Goal: Task Accomplishment & Management: Complete application form

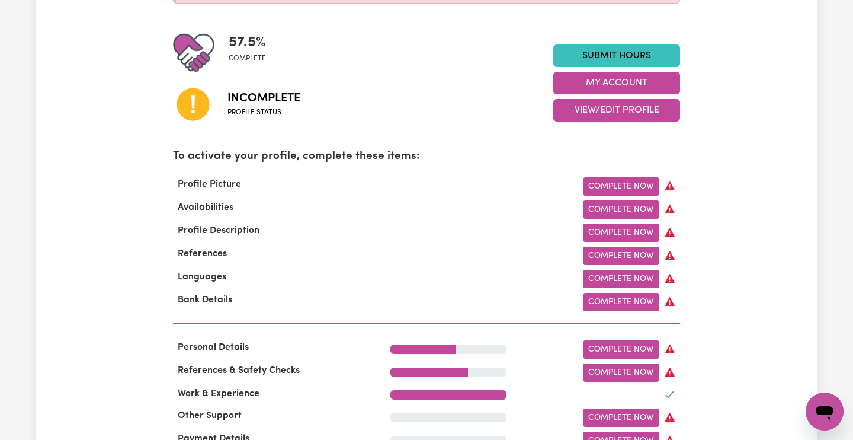
scroll to position [262, 0]
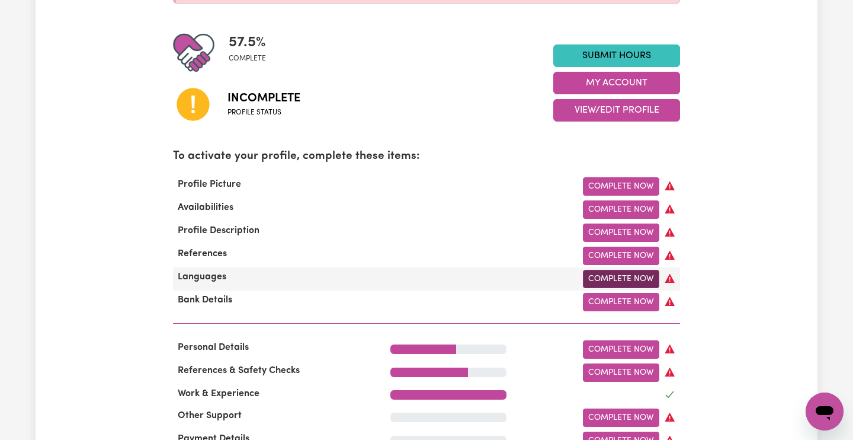
click at [594, 273] on link "Complete Now" at bounding box center [621, 279] width 76 height 18
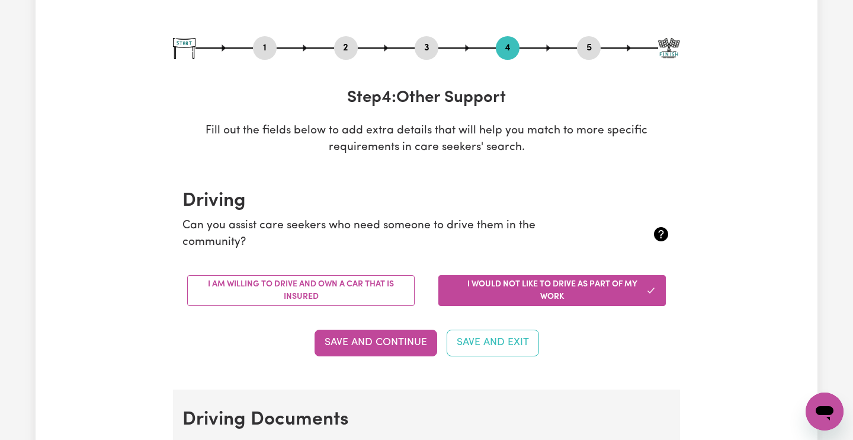
scroll to position [105, 0]
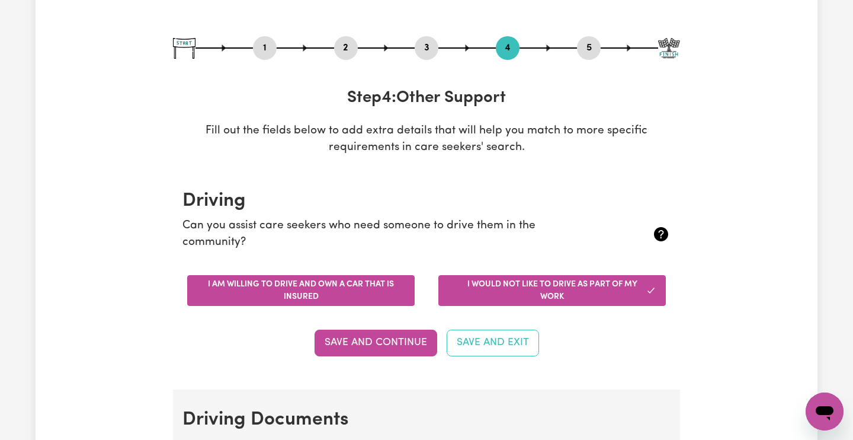
click at [336, 278] on button "I am willing to drive and own a car that is insured" at bounding box center [300, 290] width 227 height 31
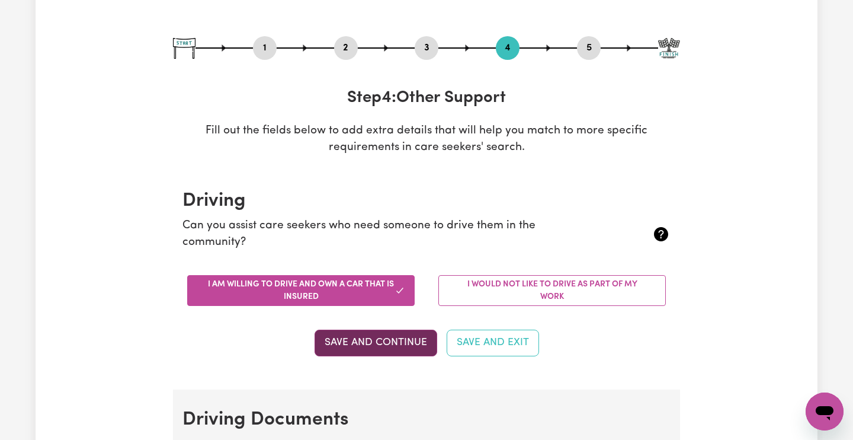
click at [365, 343] on button "Save and Continue" at bounding box center [376, 342] width 123 height 26
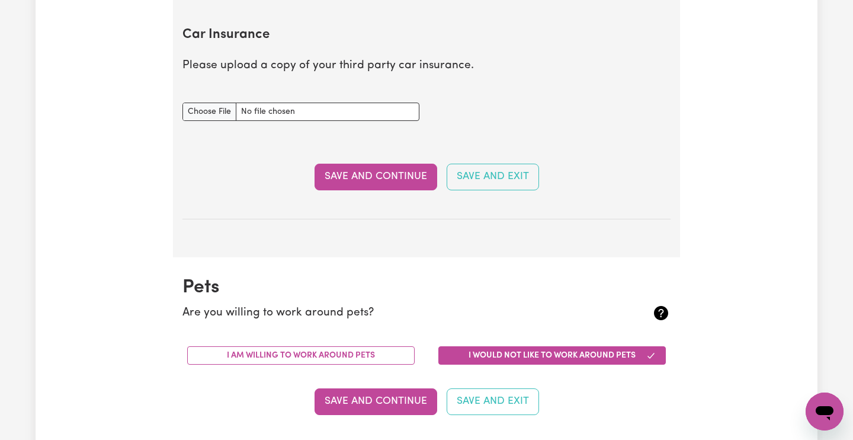
scroll to position [781, 0]
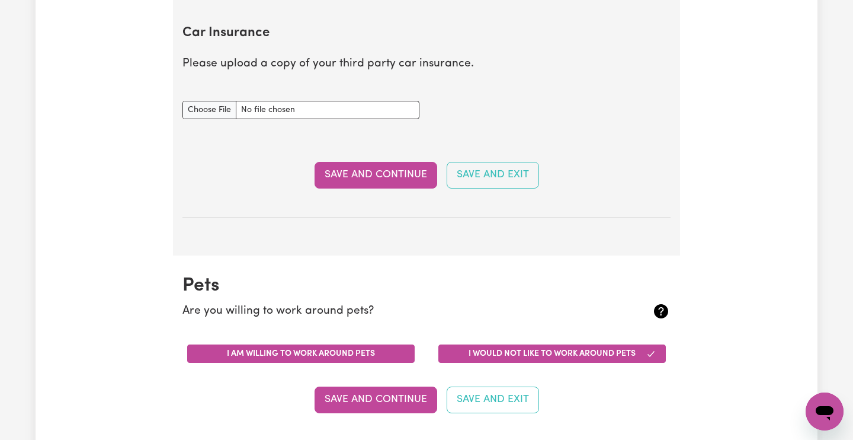
click at [365, 344] on button "I am willing to work around pets" at bounding box center [300, 353] width 227 height 18
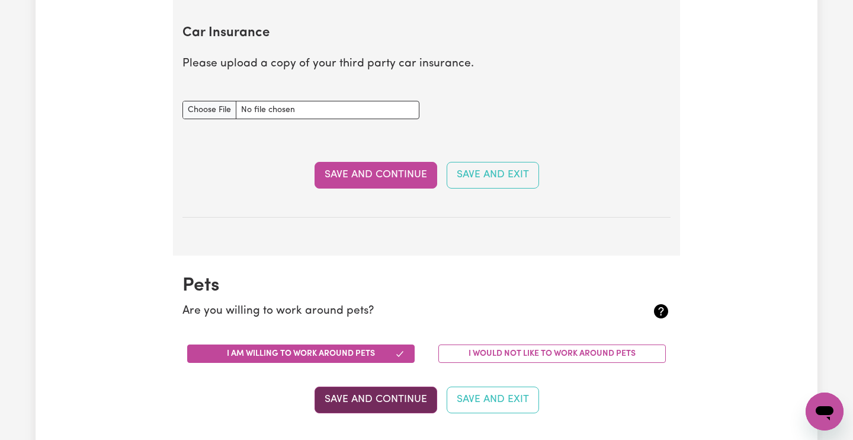
click at [383, 387] on button "Save and Continue" at bounding box center [376, 399] width 123 height 26
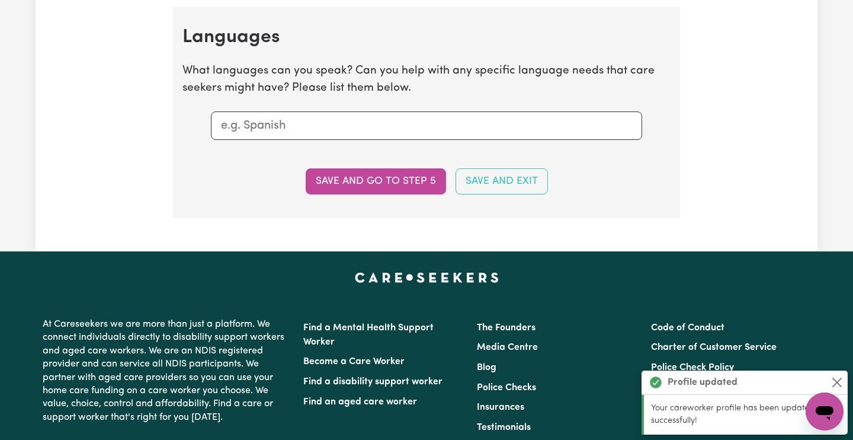
scroll to position [1220, 0]
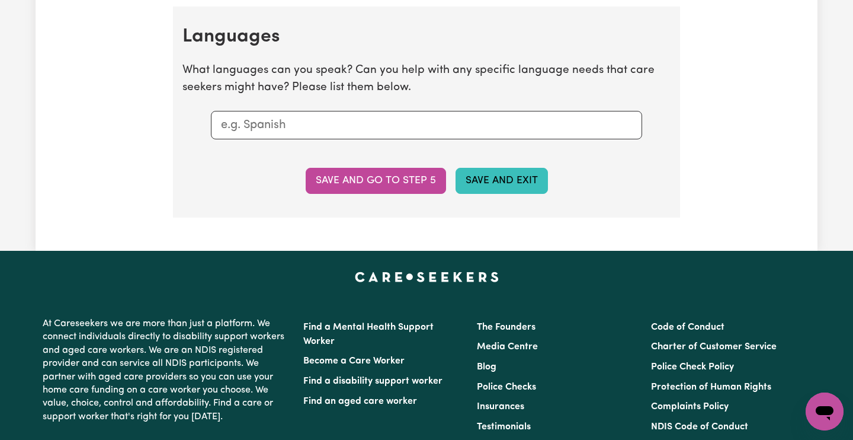
click at [498, 172] on button "Save and Exit" at bounding box center [502, 181] width 92 height 26
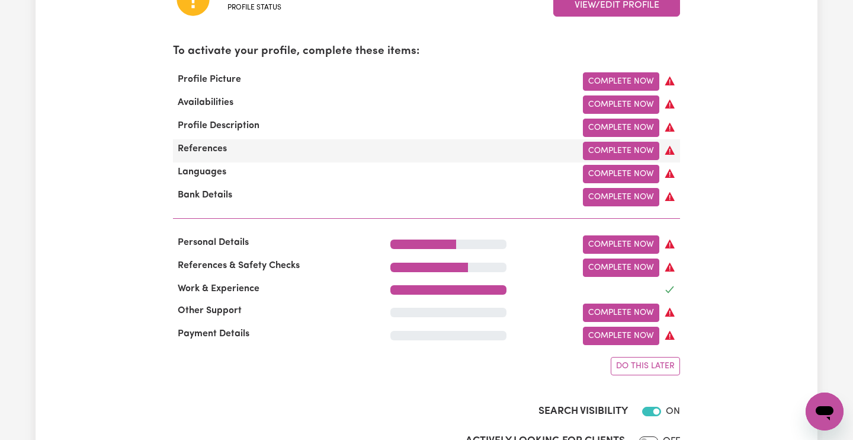
scroll to position [369, 0]
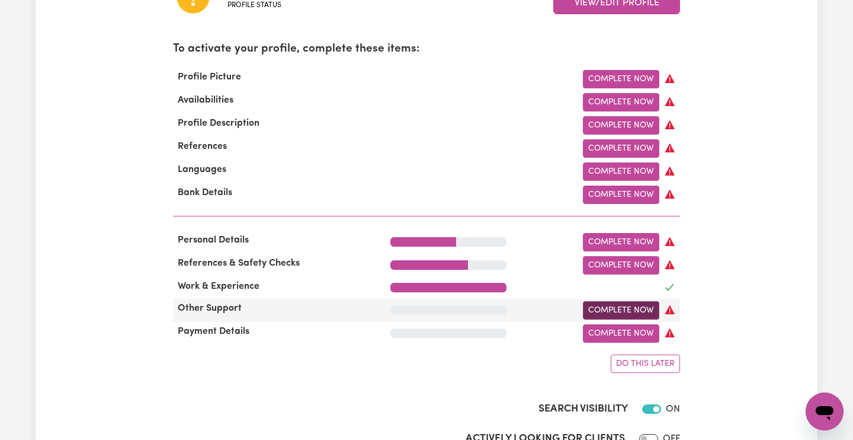
click at [621, 306] on link "Complete Now" at bounding box center [621, 310] width 76 height 18
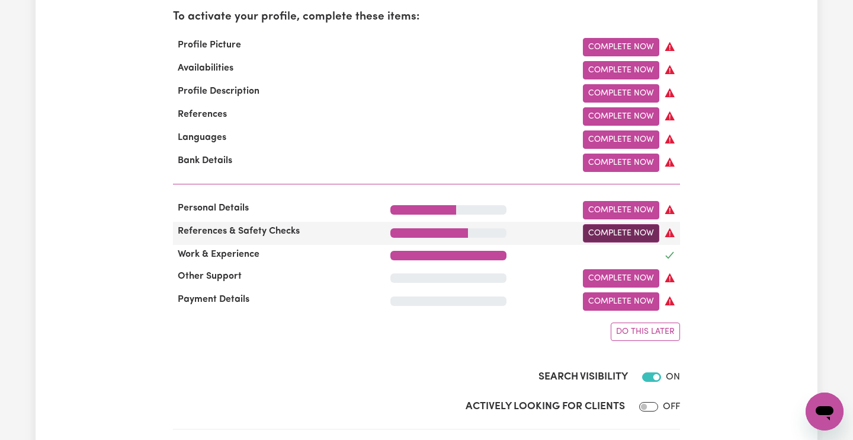
click at [600, 235] on link "Complete Now" at bounding box center [621, 233] width 76 height 18
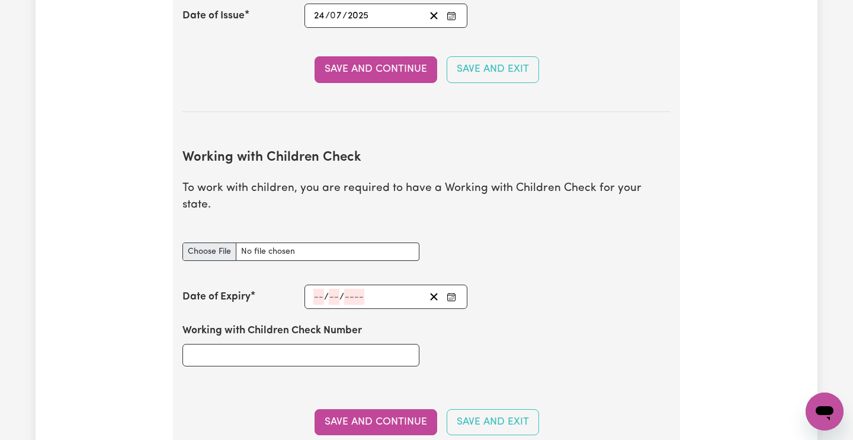
click at [217, 242] on input "Working with Children Check document" at bounding box center [300, 251] width 237 height 18
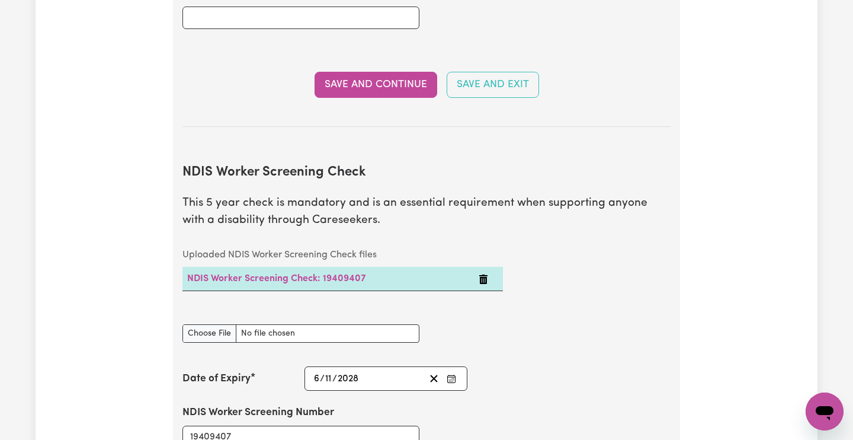
scroll to position [1361, 0]
click at [483, 274] on icon "Delete NDIS Worker Screening Check: 19409407" at bounding box center [483, 278] width 9 height 9
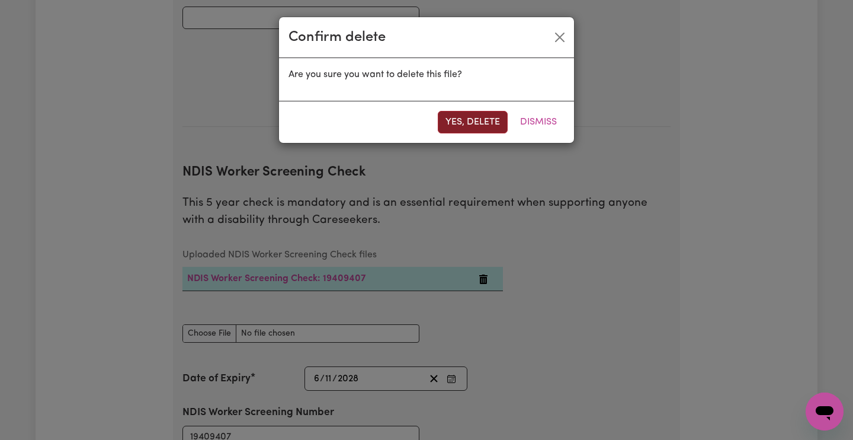
click at [470, 125] on button "Yes, delete" at bounding box center [473, 122] width 70 height 23
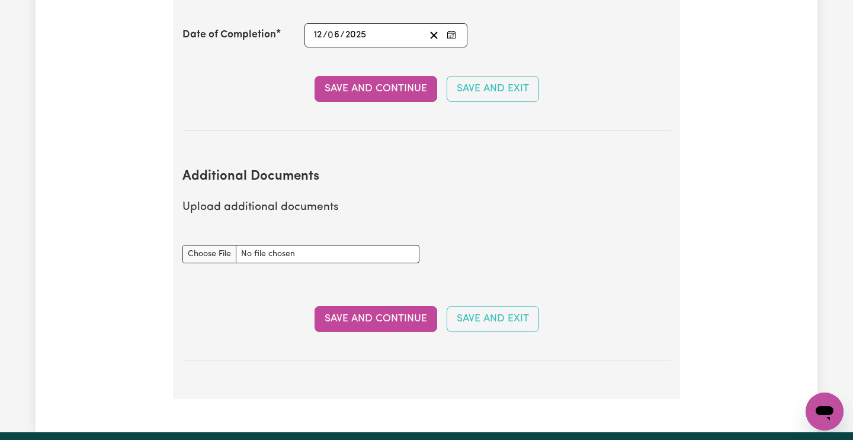
scroll to position [2083, 0]
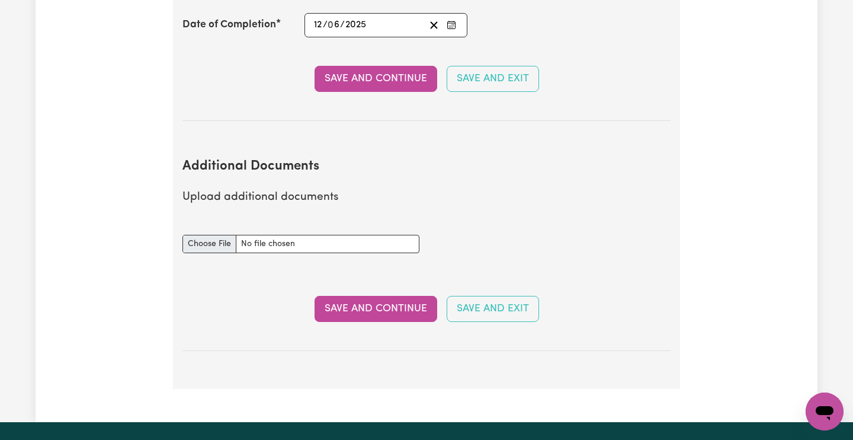
click at [211, 235] on input "Additional Documents document" at bounding box center [300, 244] width 237 height 18
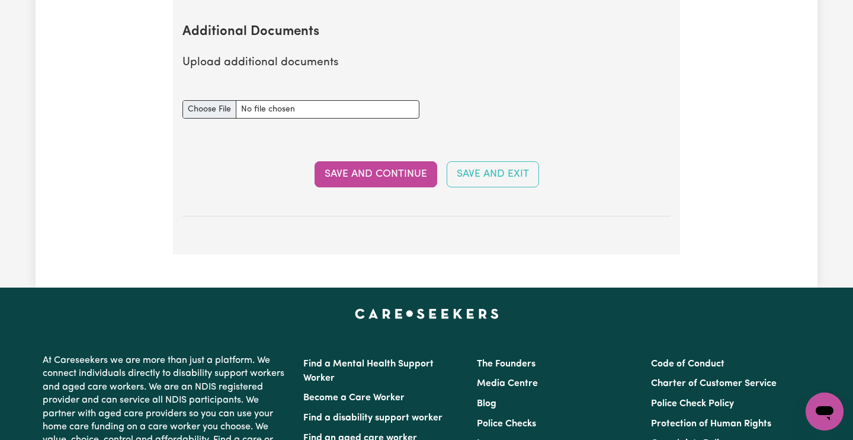
scroll to position [2218, 0]
click at [402, 161] on button "Save and Continue" at bounding box center [376, 174] width 123 height 26
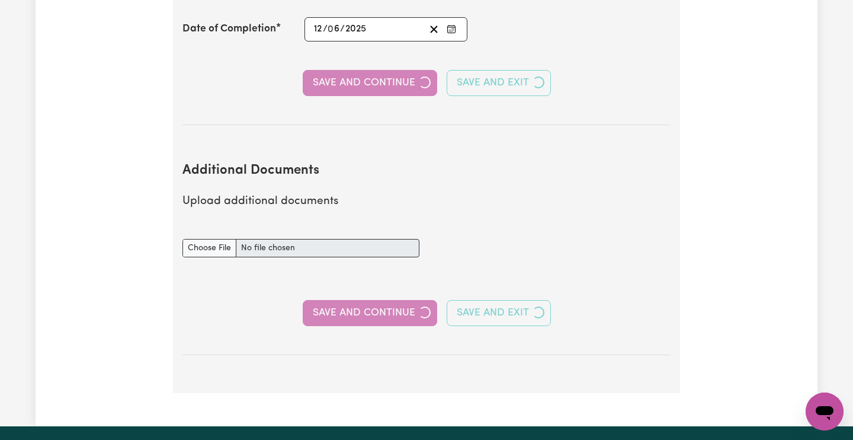
select select "2023"
select select "Certificate III (Individual Support)"
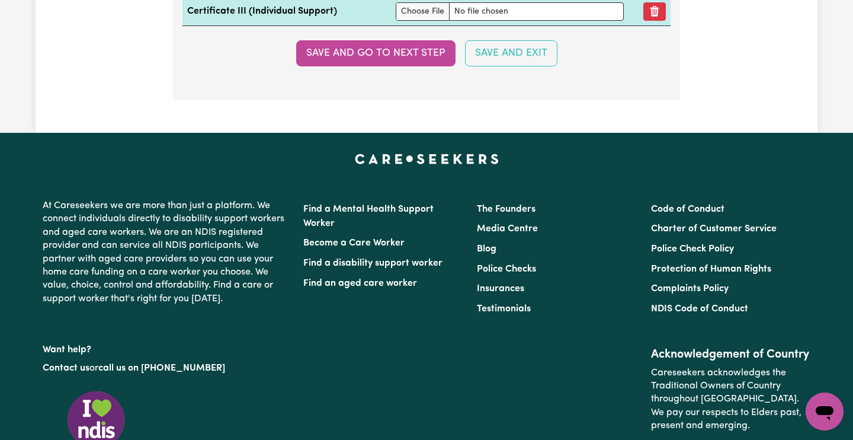
scroll to position [3314, 0]
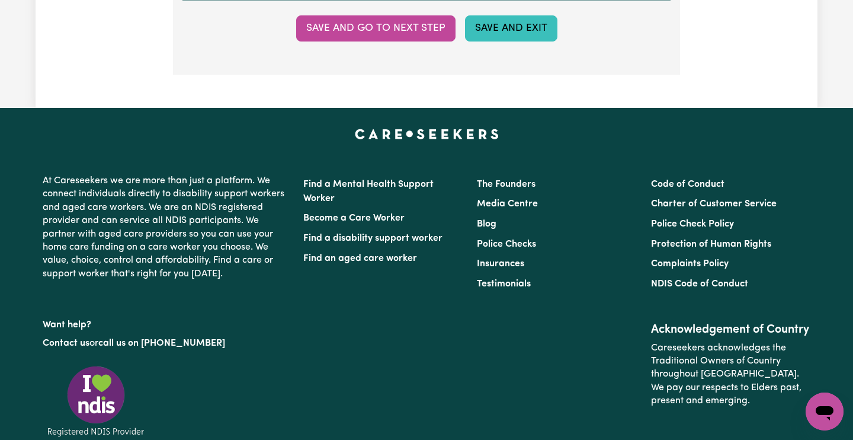
click at [501, 19] on button "Save and Exit" at bounding box center [511, 28] width 92 height 26
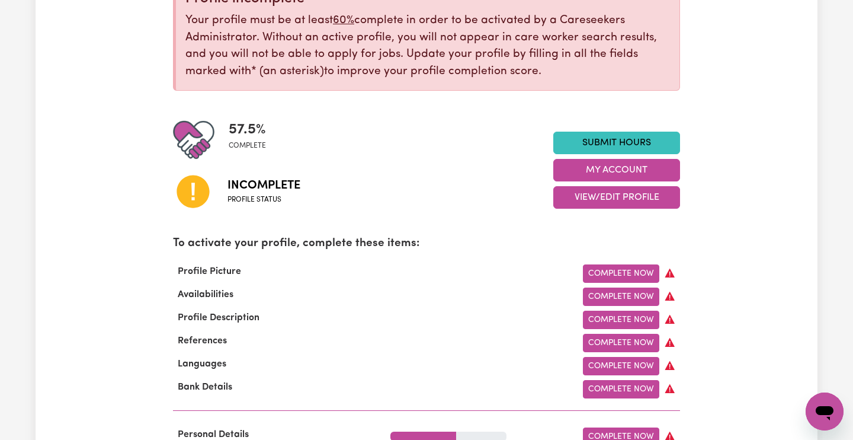
scroll to position [178, 0]
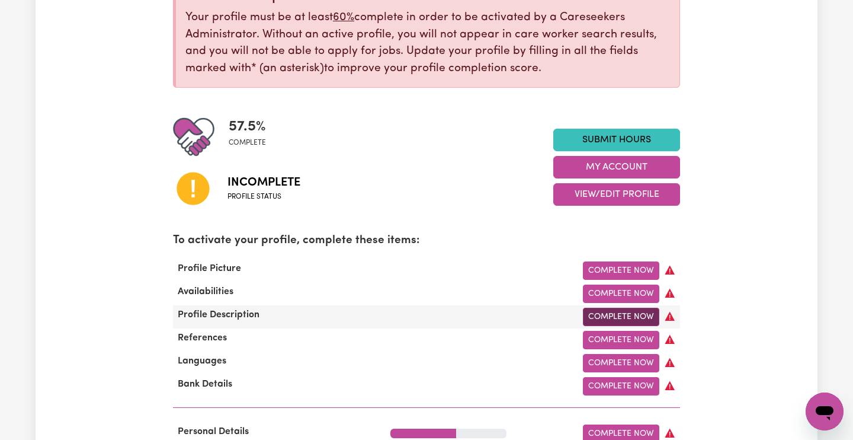
click at [605, 310] on link "Complete Now" at bounding box center [621, 316] width 76 height 18
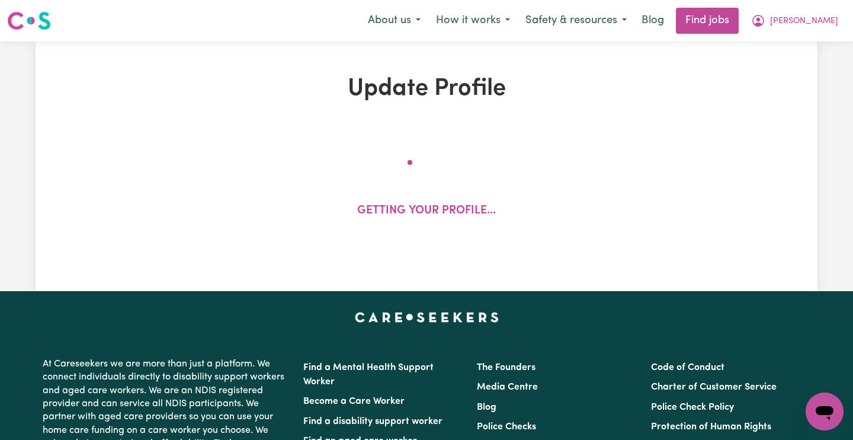
select select "[DEMOGRAPHIC_DATA] Citizen"
select select "Studying a healthcare related degree or qualification"
select select "65"
select select "85"
select select "100"
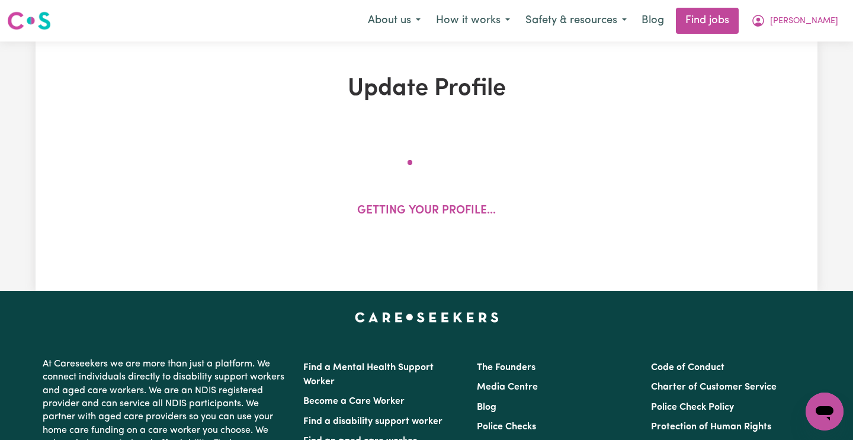
select select "110"
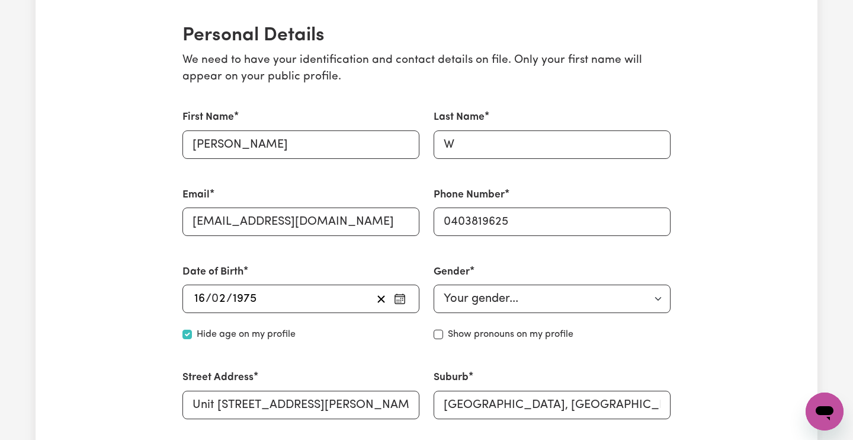
scroll to position [272, 0]
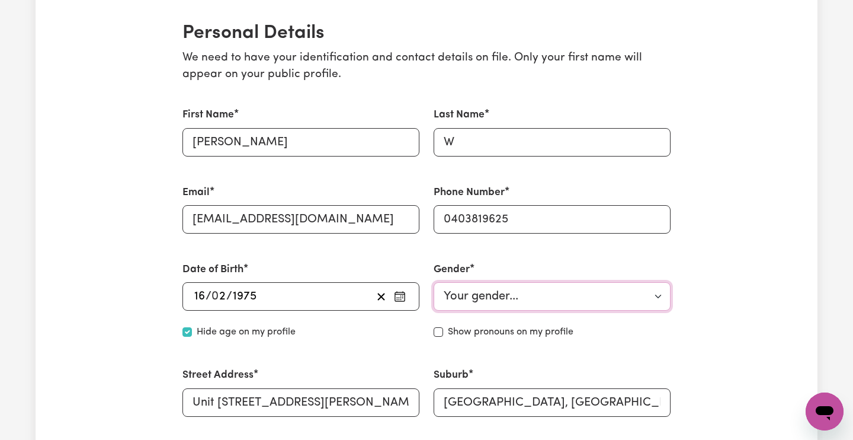
select select "[DEMOGRAPHIC_DATA]"
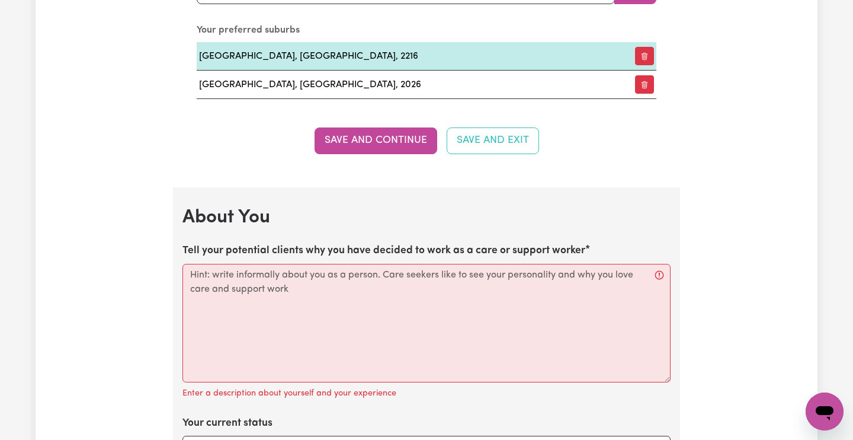
scroll to position [1478, 0]
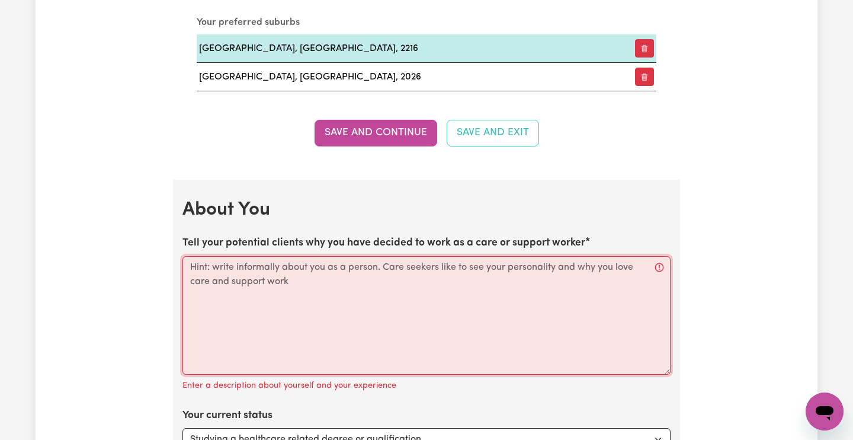
click at [250, 272] on textarea "Tell your potential clients why you have decided to work as a care or support w…" at bounding box center [426, 315] width 488 height 118
paste textarea "Lorem! I'd s ametconse adipisc elitse doei tem incid ut laboreetdo magnaal enim…"
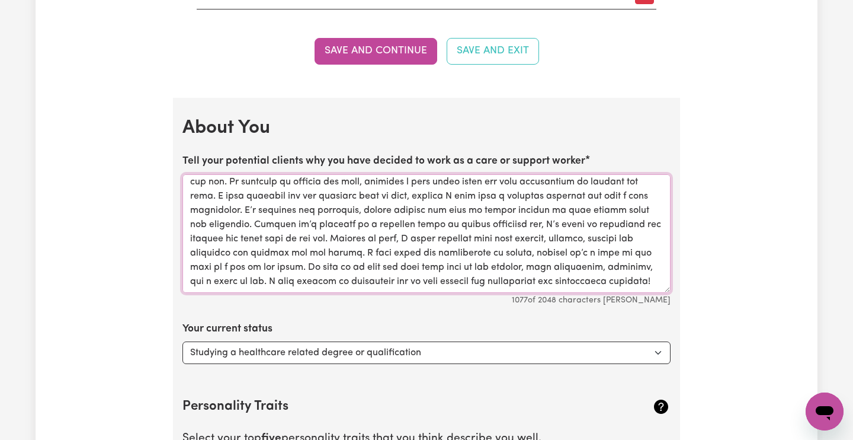
scroll to position [1560, 0]
type textarea "Lorem! I'd s ametconse adipisc elitse doei tem incid ut laboreetdo magnaal enim…"
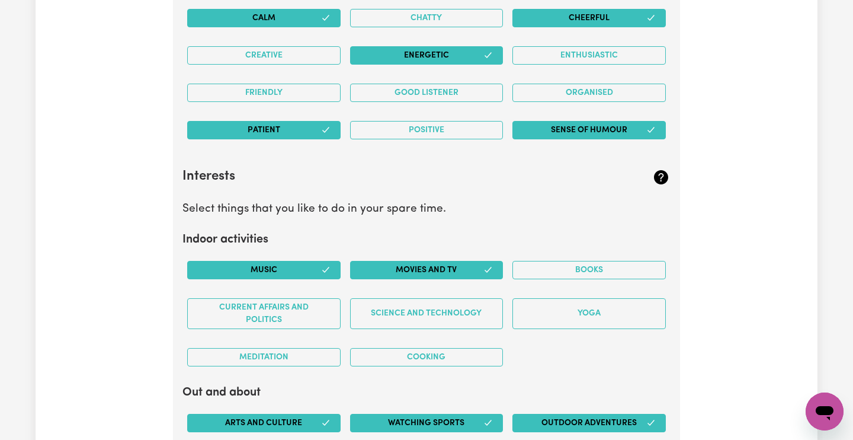
scroll to position [2022, 0]
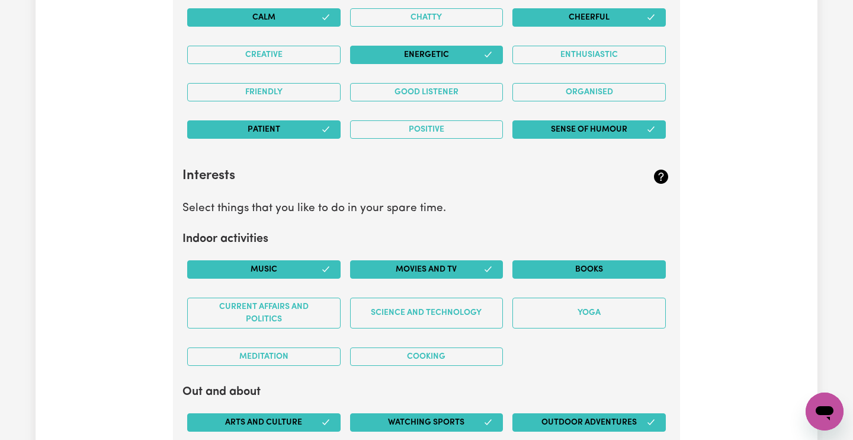
click at [554, 264] on button "Books" at bounding box center [588, 269] width 153 height 18
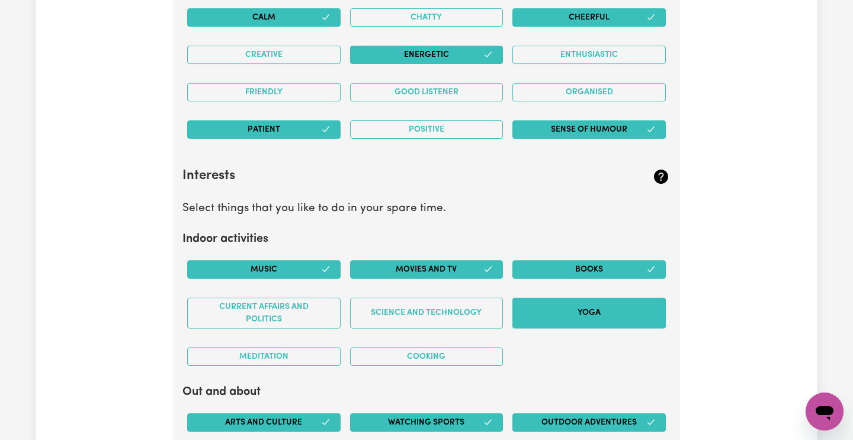
click at [556, 303] on button "Yoga" at bounding box center [588, 312] width 153 height 31
click at [461, 347] on button "Cooking" at bounding box center [426, 356] width 153 height 18
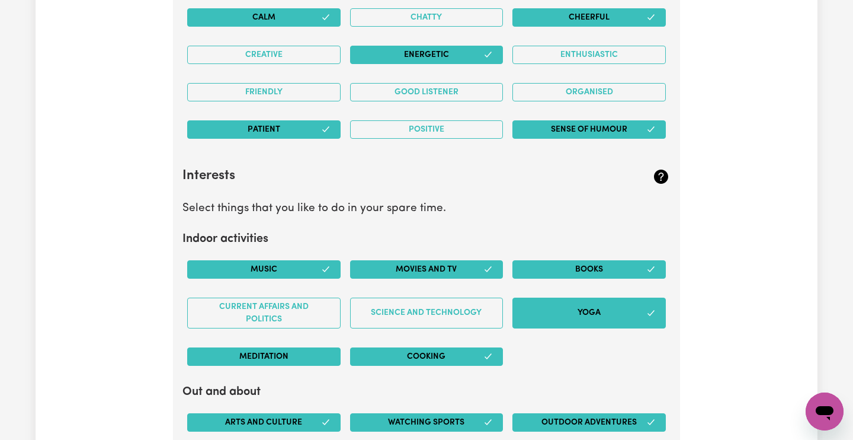
click at [322, 347] on button "Meditation" at bounding box center [263, 356] width 153 height 18
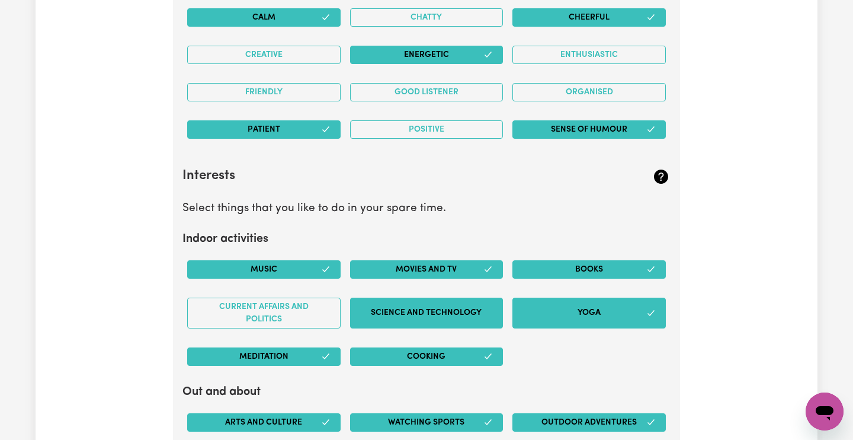
click at [374, 303] on button "Science and Technology" at bounding box center [426, 312] width 153 height 31
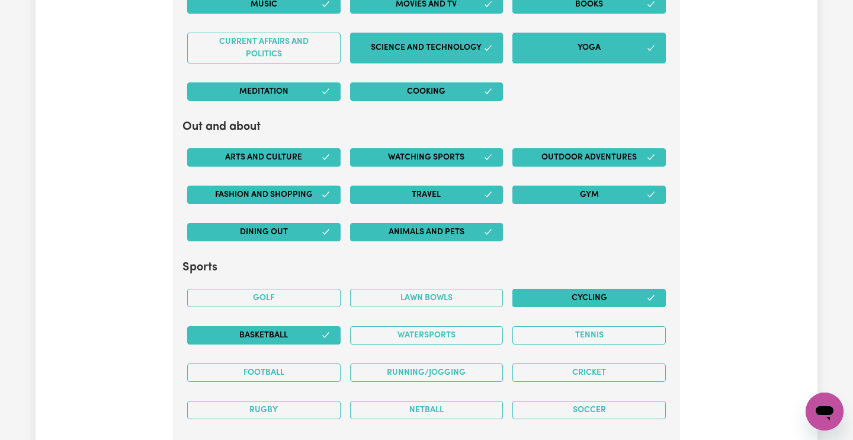
scroll to position [2288, 0]
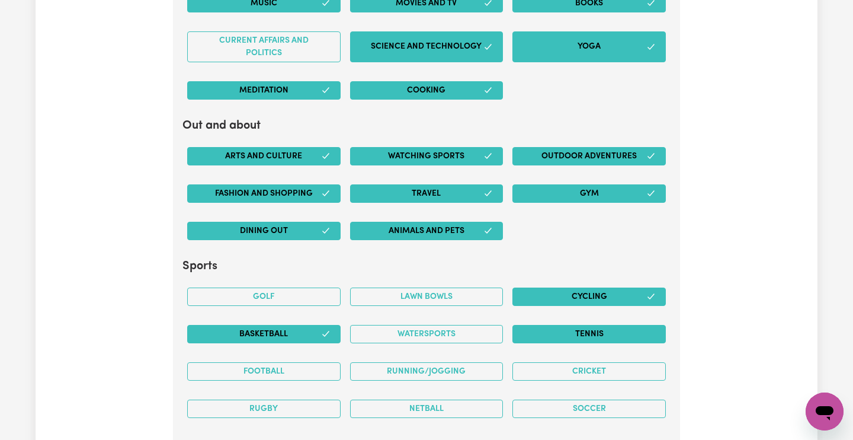
click at [537, 331] on button "Tennis" at bounding box center [588, 334] width 153 height 18
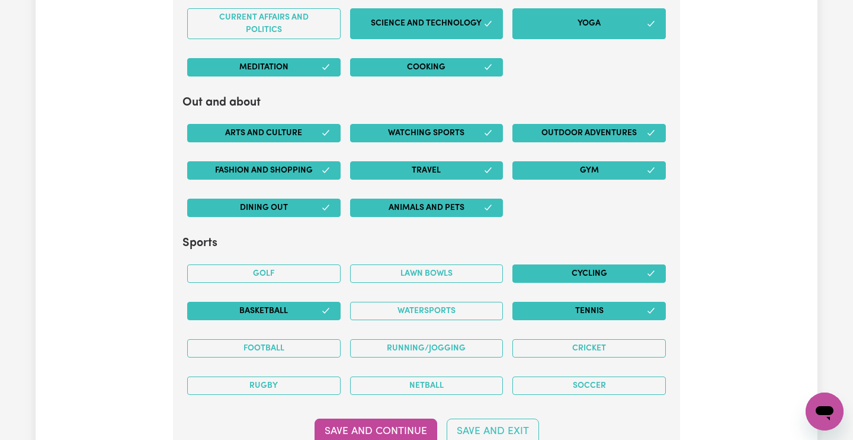
scroll to position [2314, 0]
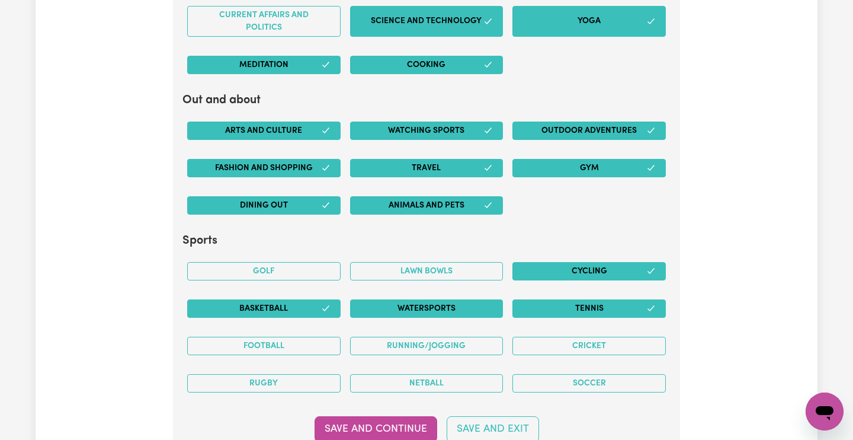
click at [485, 299] on button "Watersports" at bounding box center [426, 308] width 153 height 18
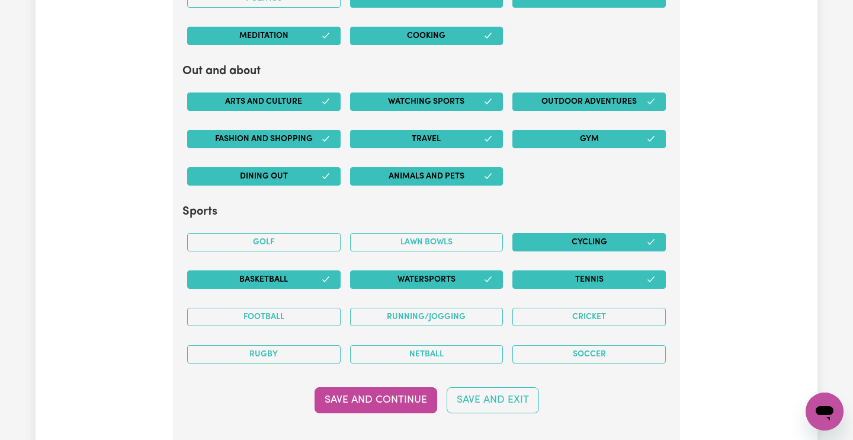
scroll to position [2345, 0]
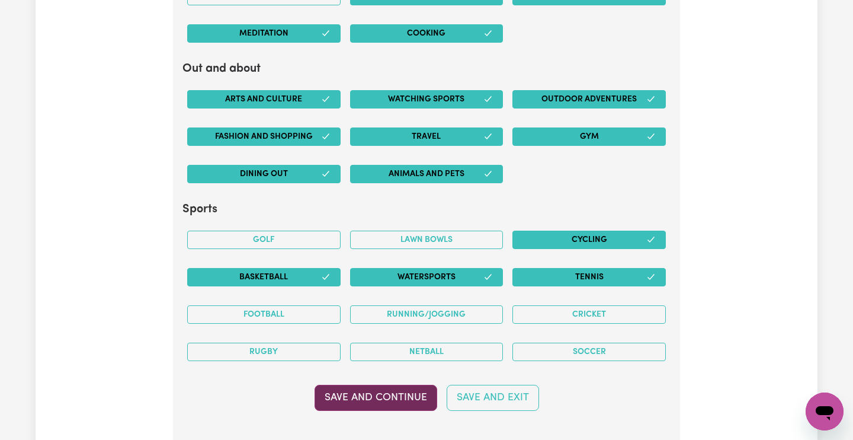
click at [396, 384] on button "Save and Continue" at bounding box center [376, 397] width 123 height 26
select select "null"
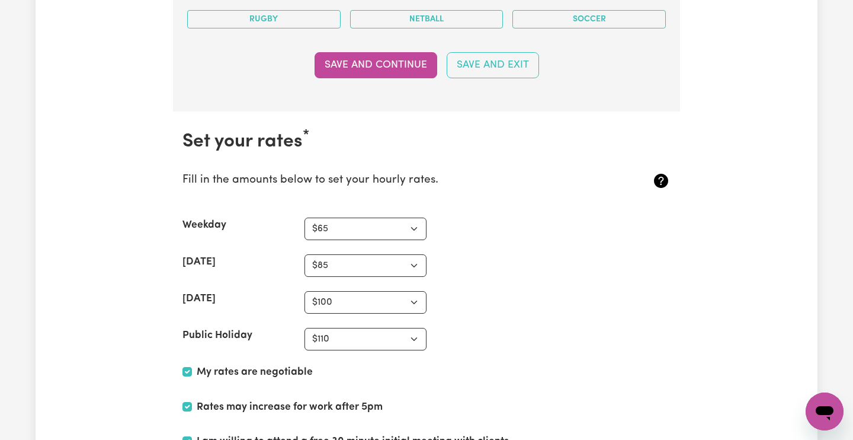
scroll to position [2677, 0]
select select "68"
select select "88"
select select "110"
select select "70"
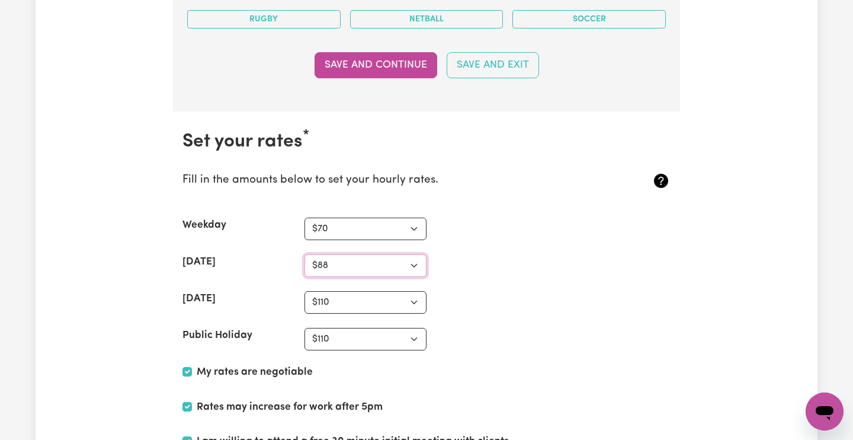
select select "90"
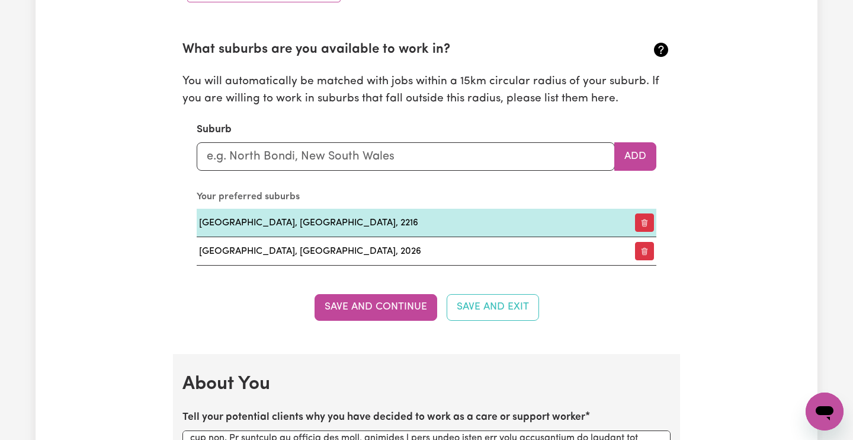
scroll to position [1303, 0]
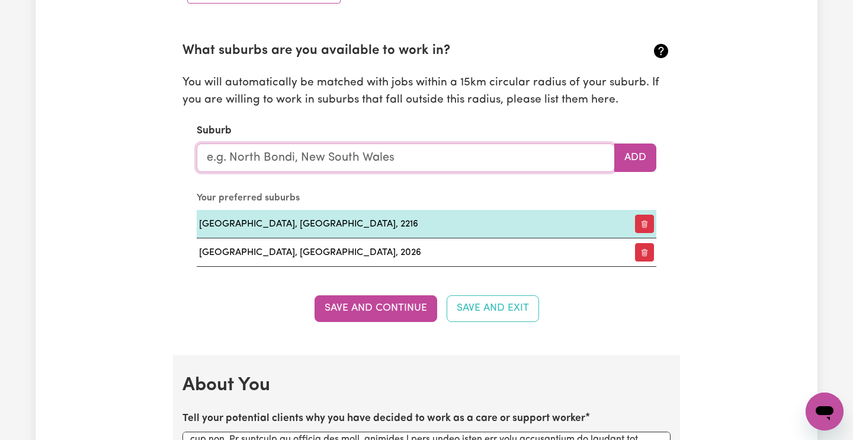
click at [482, 156] on input "text" at bounding box center [406, 157] width 418 height 28
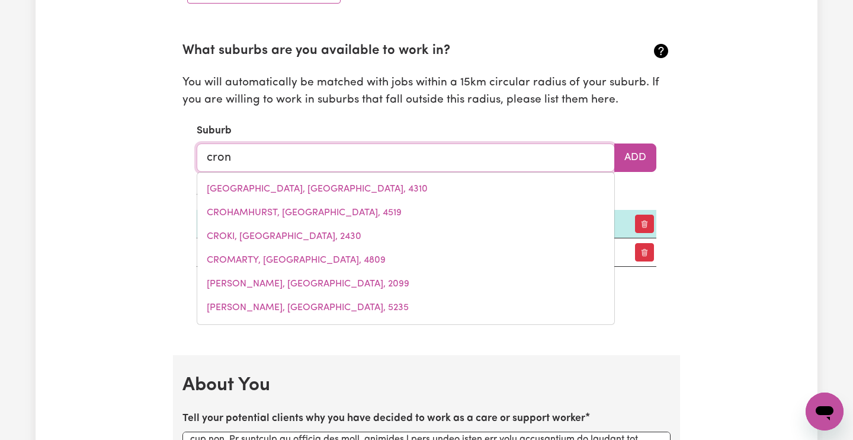
type input "cronu"
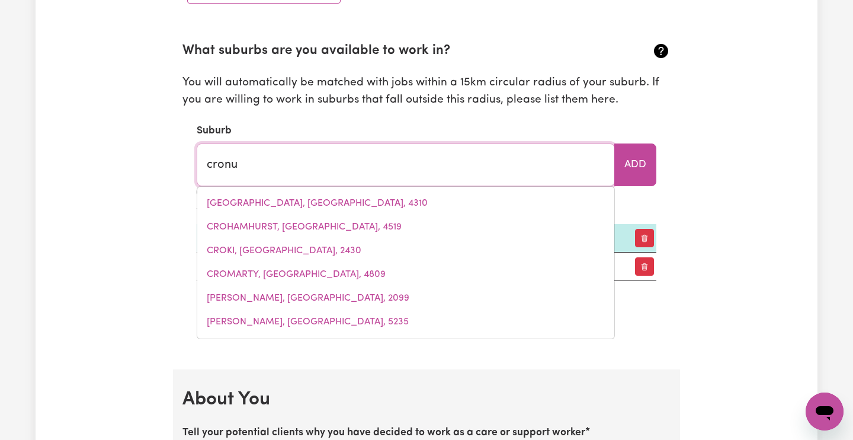
type input "cronuLLA, [GEOGRAPHIC_DATA], 2230"
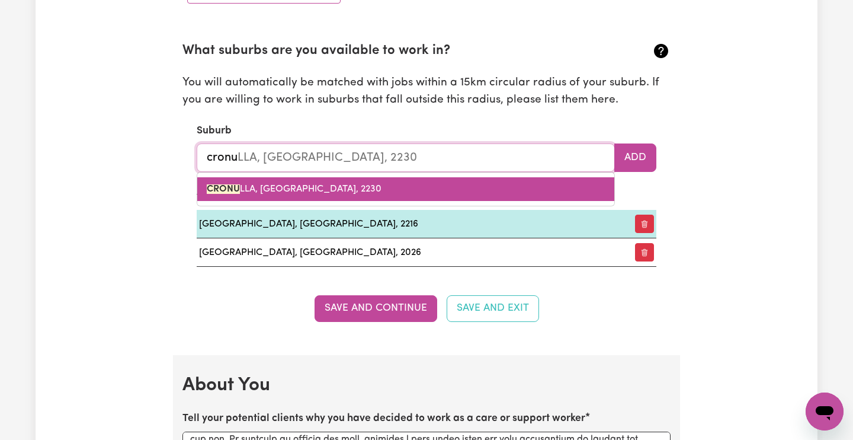
click at [409, 194] on link "CRONU LLA, [GEOGRAPHIC_DATA], 2230" at bounding box center [405, 189] width 417 height 24
type input "CRONULLA, [GEOGRAPHIC_DATA], 2230"
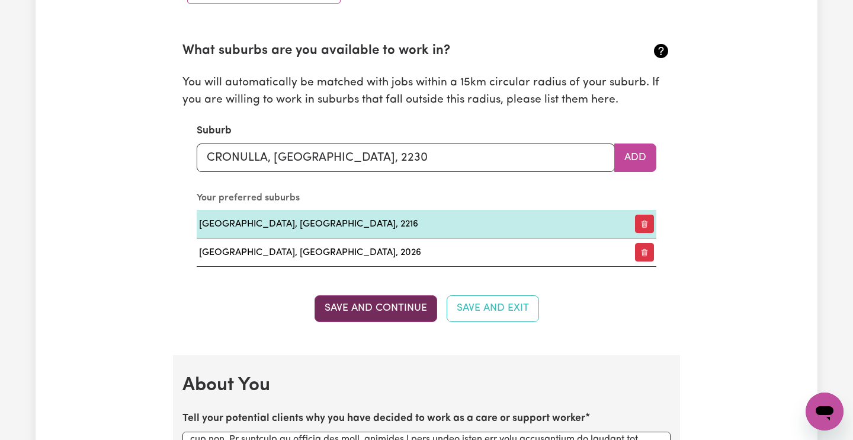
click at [397, 307] on button "Save and Continue" at bounding box center [376, 308] width 123 height 26
select select "65"
select select "85"
select select "100"
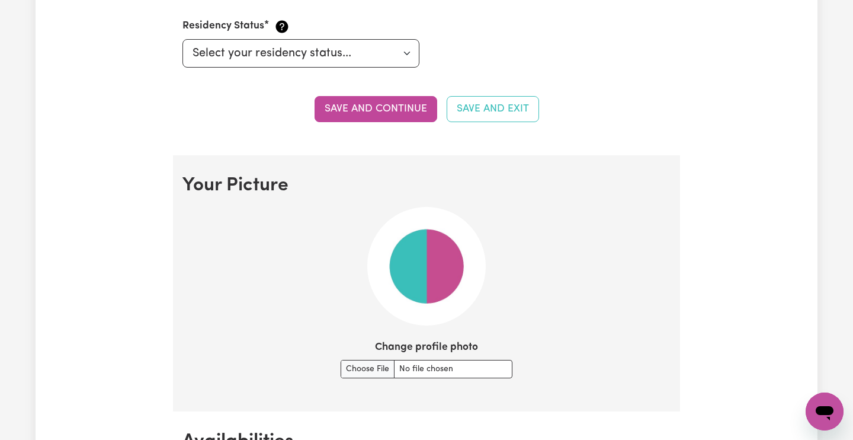
scroll to position [698, 0]
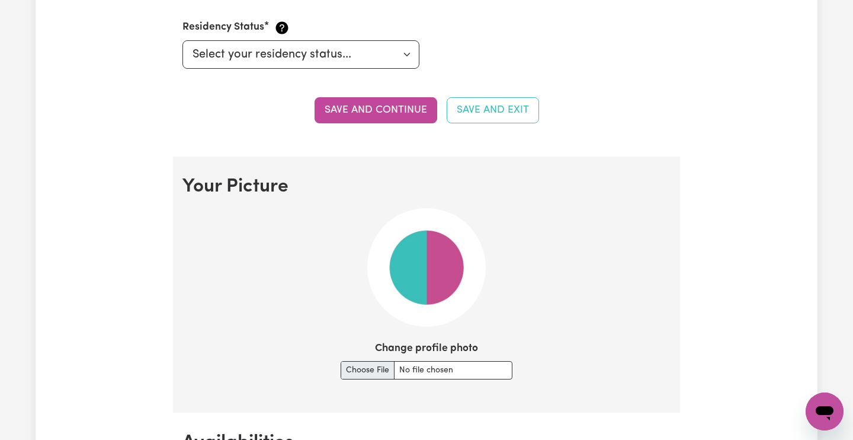
click at [372, 367] on input "Change profile photo" at bounding box center [427, 370] width 172 height 18
type input "C:\fakepath\IMG_2943.JPG"
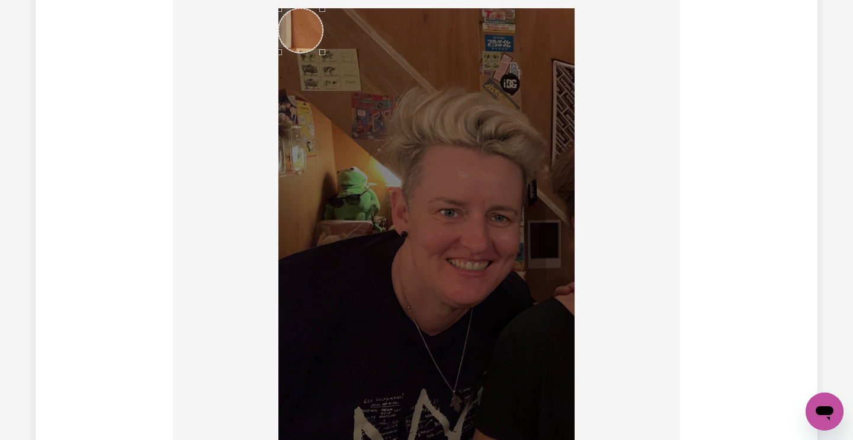
scroll to position [878, 0]
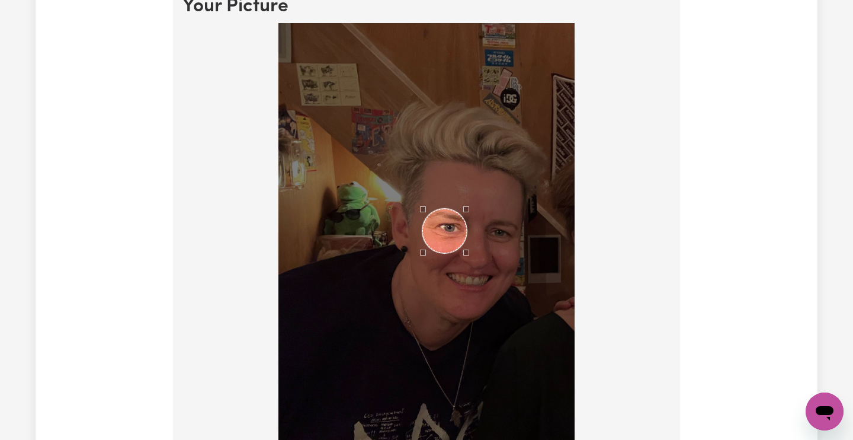
click at [451, 228] on div "Use the arrow keys to move the crop selection area" at bounding box center [444, 231] width 44 height 44
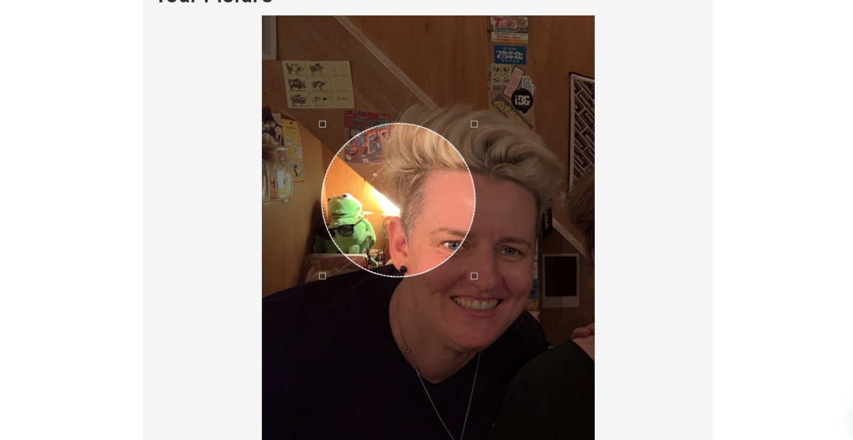
scroll to position [845, 0]
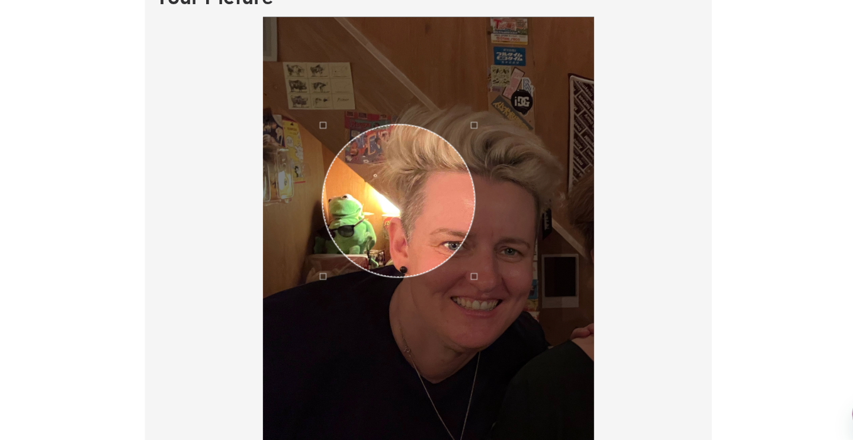
click at [396, 197] on div "Use the arrow keys to move the crop selection area" at bounding box center [400, 220] width 136 height 136
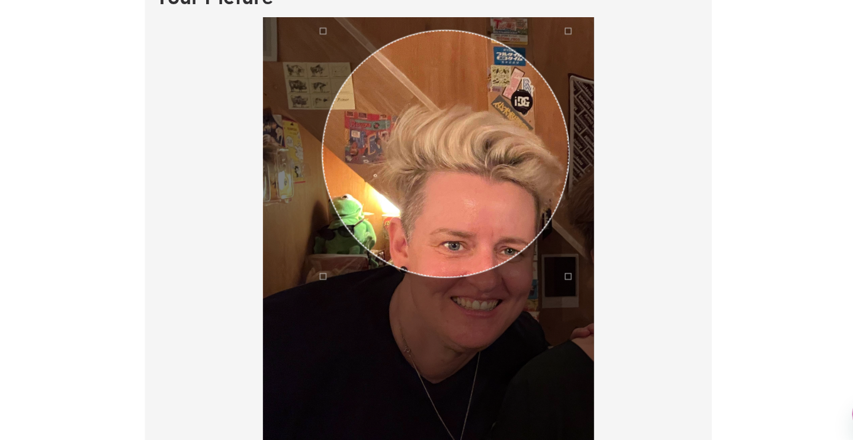
click at [506, 81] on div at bounding box center [426, 284] width 296 height 456
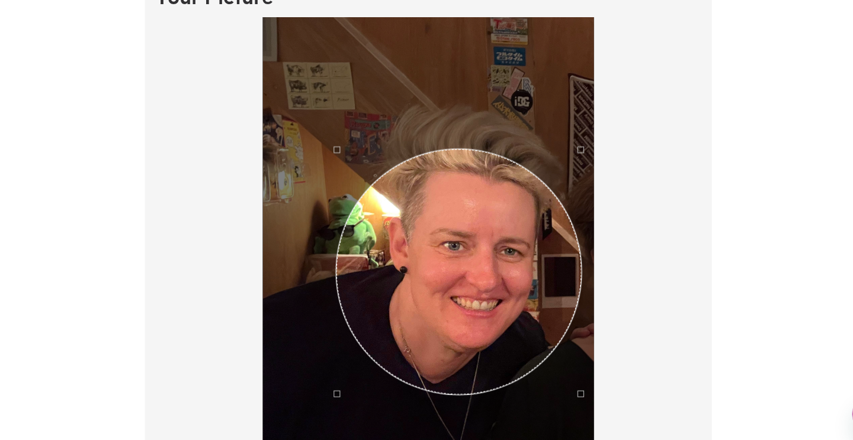
click at [402, 245] on div "Use the arrow keys to move the crop selection area" at bounding box center [453, 283] width 219 height 219
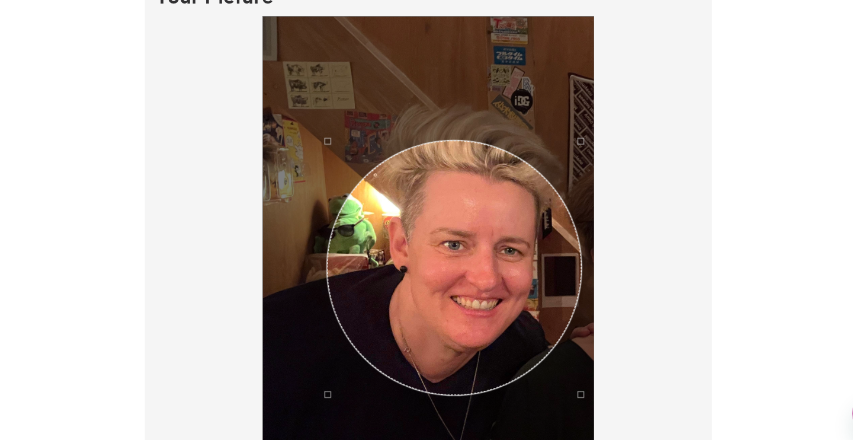
click at [292, 56] on div at bounding box center [426, 284] width 296 height 456
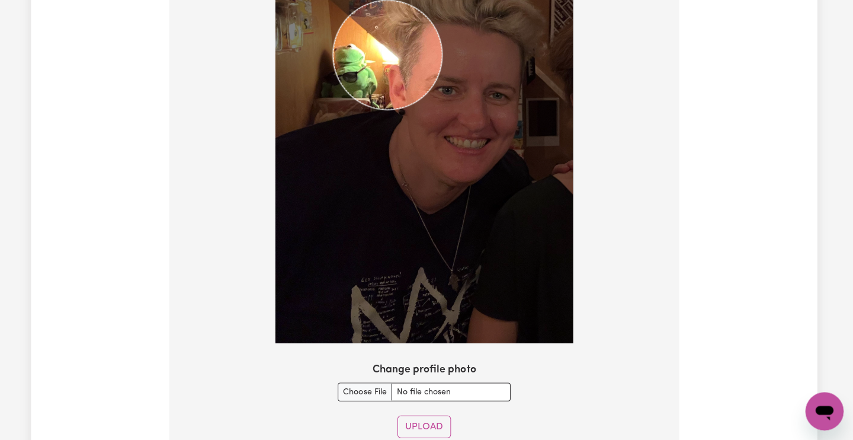
scroll to position [1048, 0]
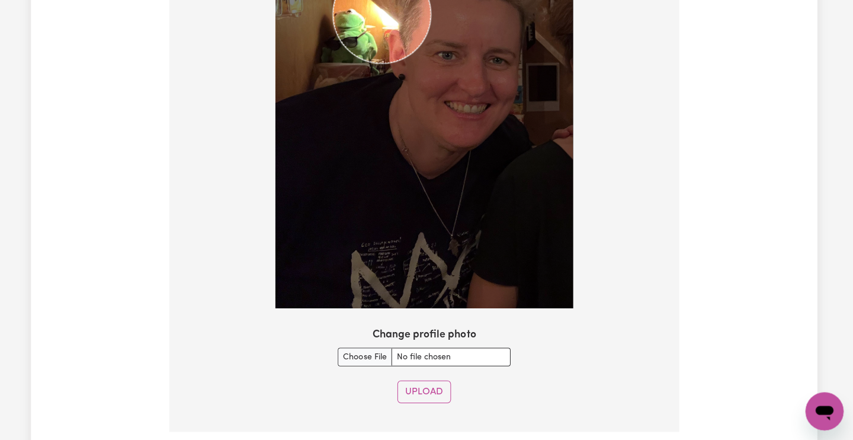
click at [429, 380] on button "Upload" at bounding box center [426, 391] width 53 height 23
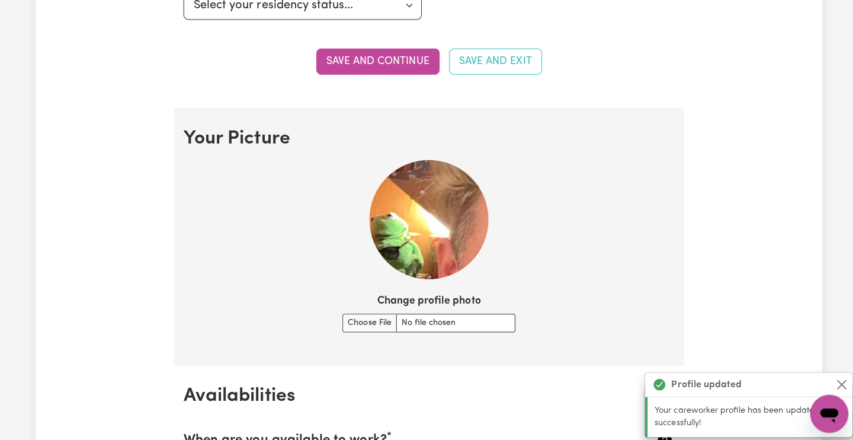
scroll to position [746, 0]
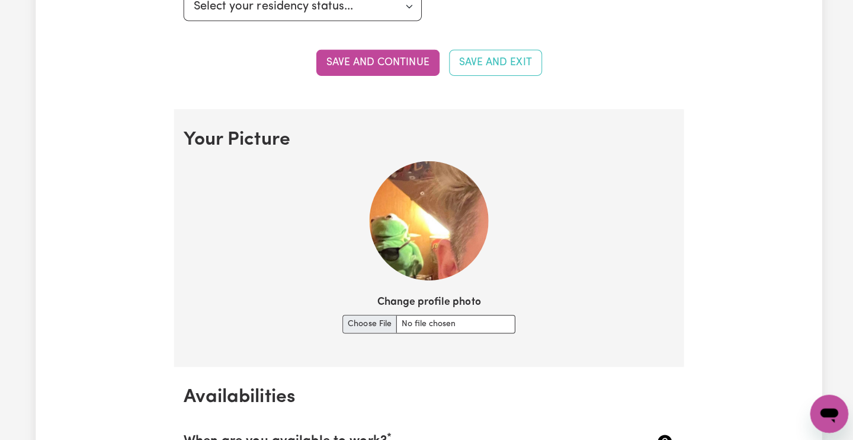
click at [380, 315] on input "Change profile photo" at bounding box center [427, 322] width 172 height 18
type input "C:\fakepath\IMG_4795.JPG"
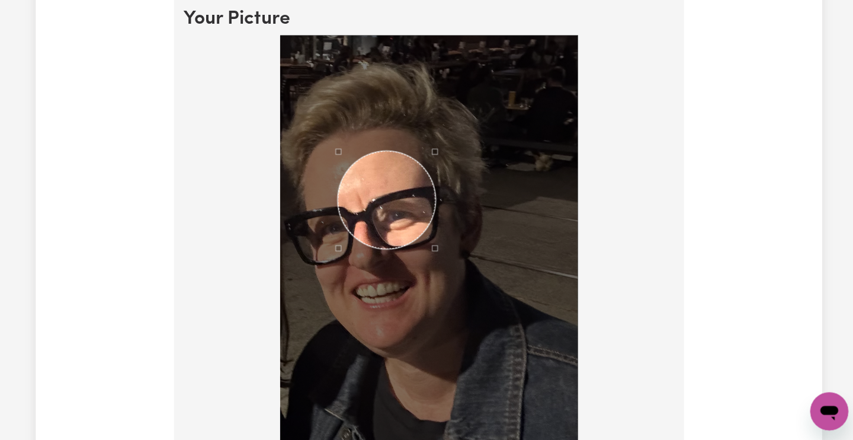
scroll to position [869, 0]
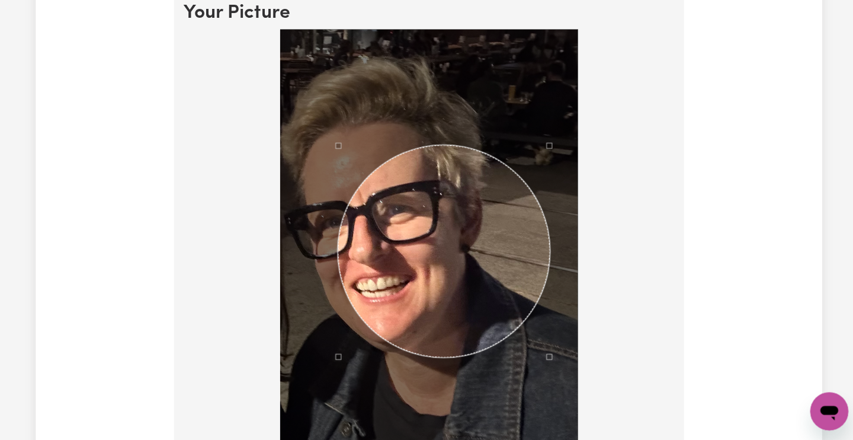
click at [545, 434] on div at bounding box center [426, 272] width 296 height 480
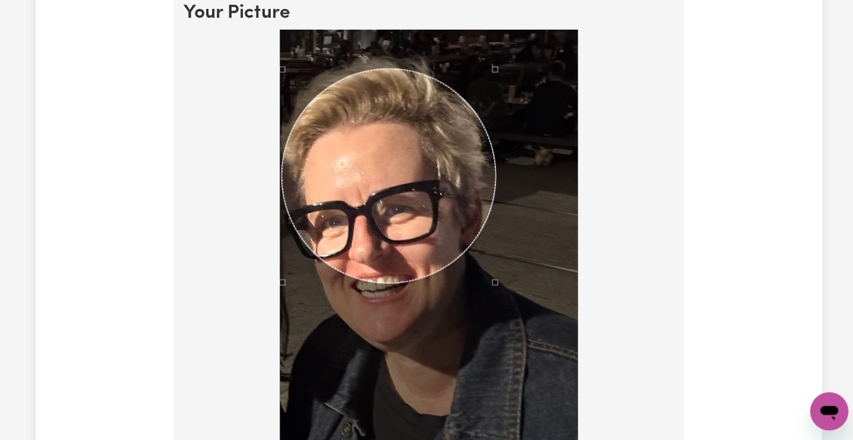
click at [385, 189] on div "Use the arrow keys to move the crop selection area" at bounding box center [386, 177] width 213 height 213
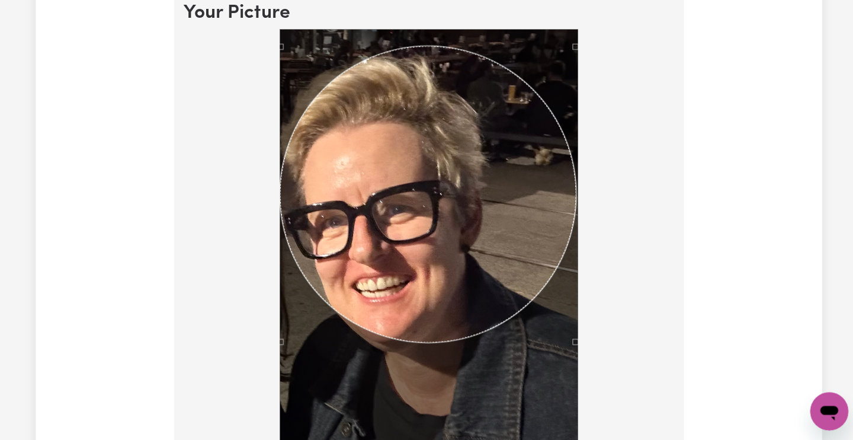
click at [323, 80] on div at bounding box center [426, 272] width 296 height 480
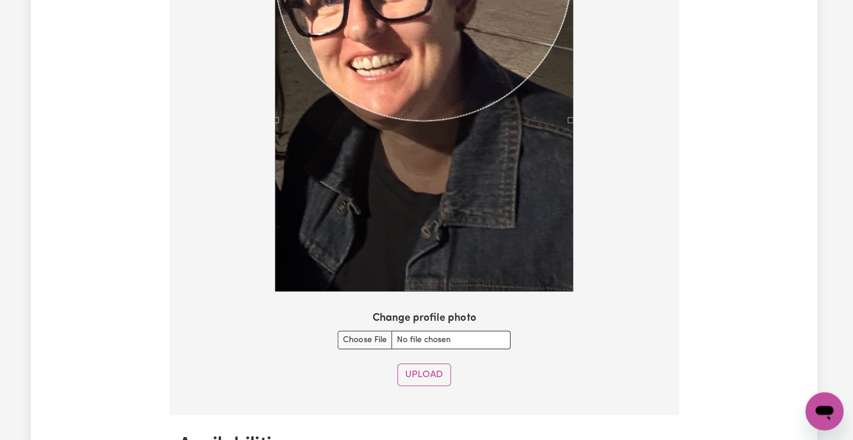
scroll to position [1091, 0]
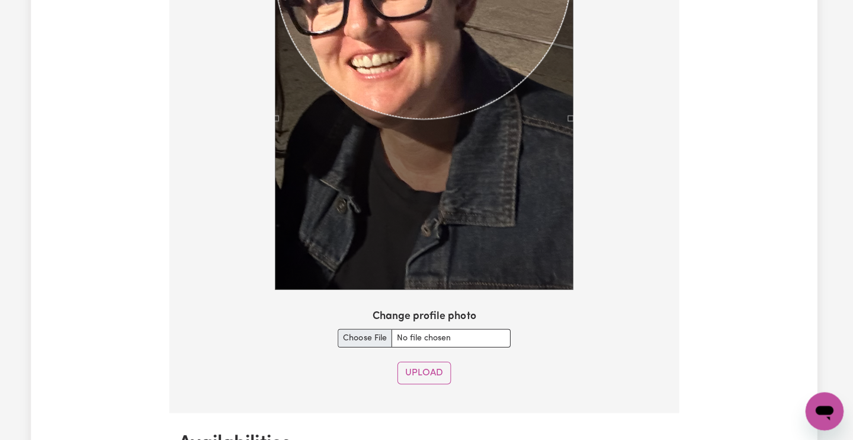
click at [403, 330] on input "Change profile photo" at bounding box center [427, 338] width 172 height 18
click at [433, 368] on button "Upload" at bounding box center [426, 373] width 53 height 23
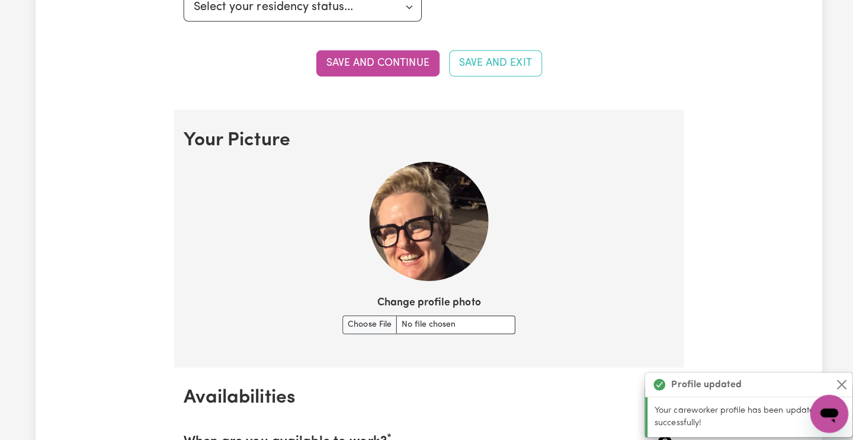
scroll to position [730, 0]
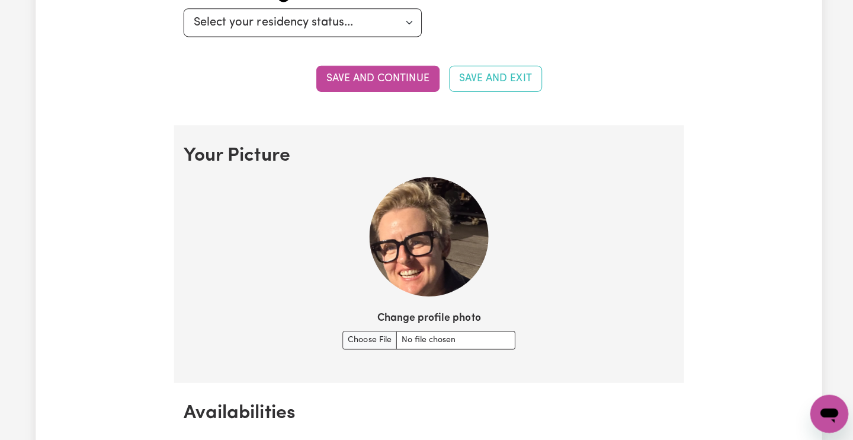
click at [435, 250] on img at bounding box center [426, 235] width 118 height 118
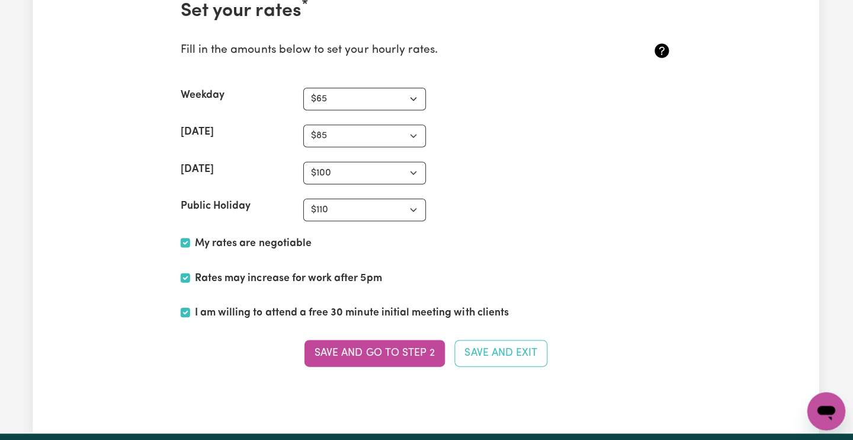
scroll to position [2806, 0]
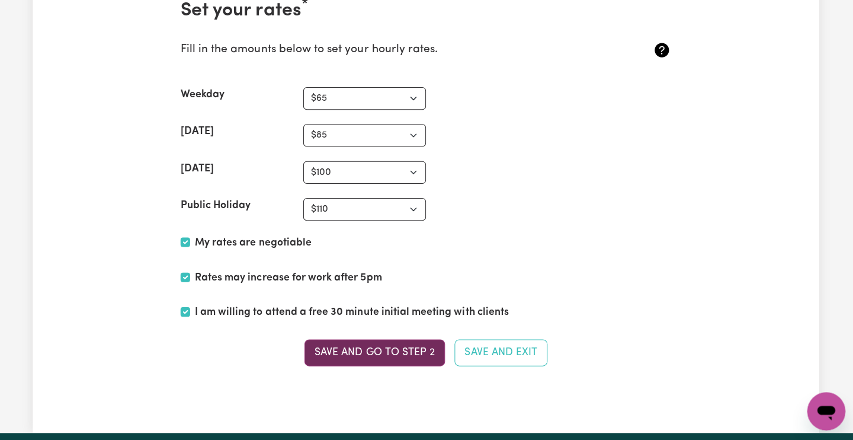
click at [379, 339] on button "Save and go to Step 2" at bounding box center [376, 352] width 140 height 26
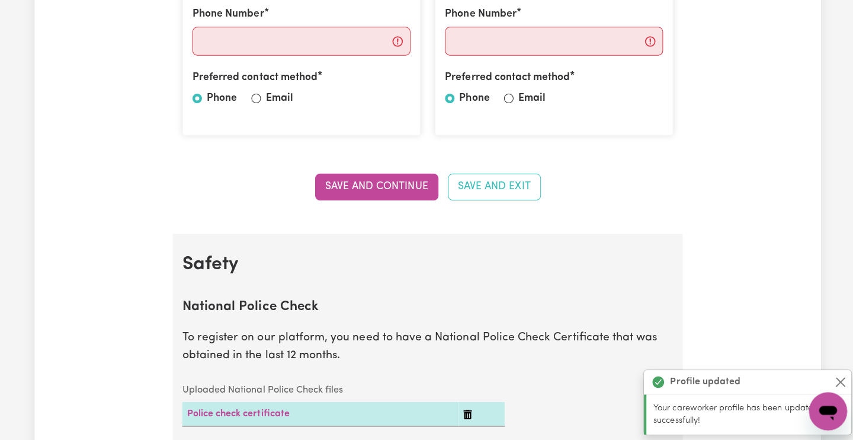
scroll to position [527, 0]
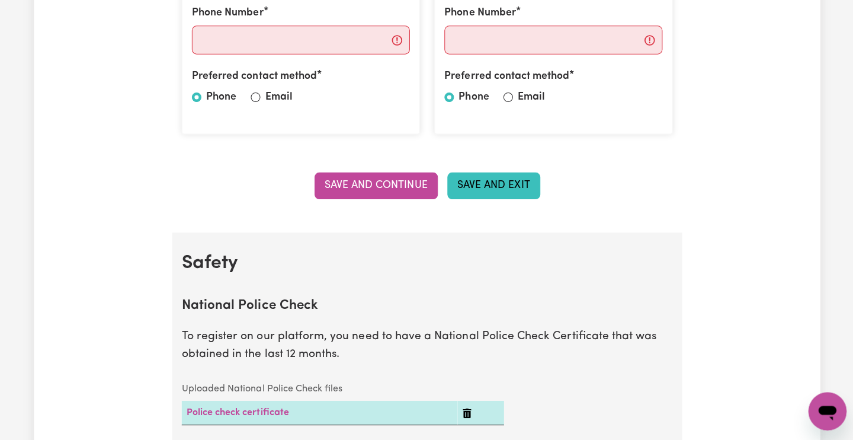
click at [472, 176] on button "Save and Exit" at bounding box center [493, 187] width 92 height 26
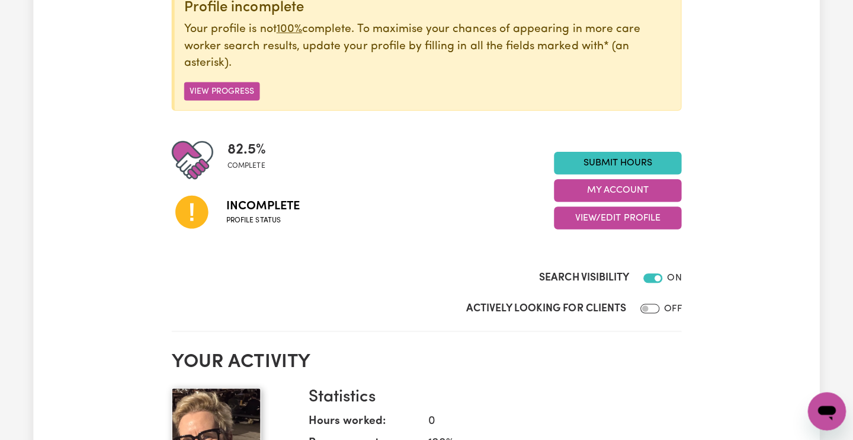
scroll to position [164, 0]
click at [646, 274] on input "Search Visibility" at bounding box center [651, 278] width 19 height 9
checkbox input "false"
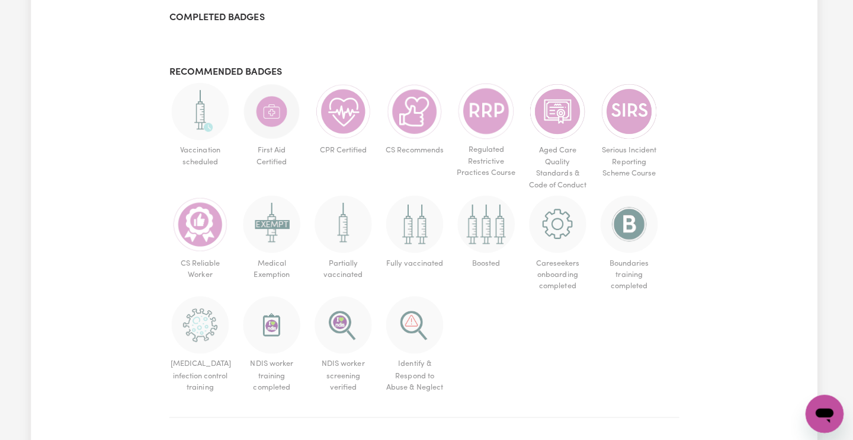
scroll to position [717, 0]
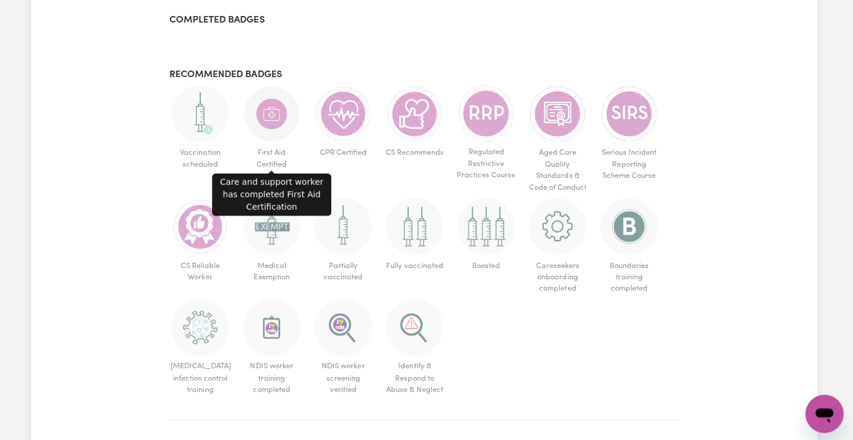
click at [259, 114] on img at bounding box center [274, 113] width 57 height 57
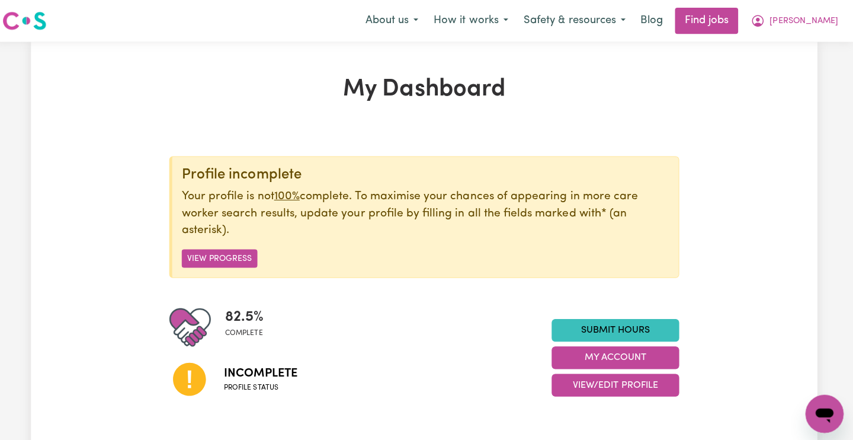
scroll to position [0, 0]
